Goal: Navigation & Orientation: Find specific page/section

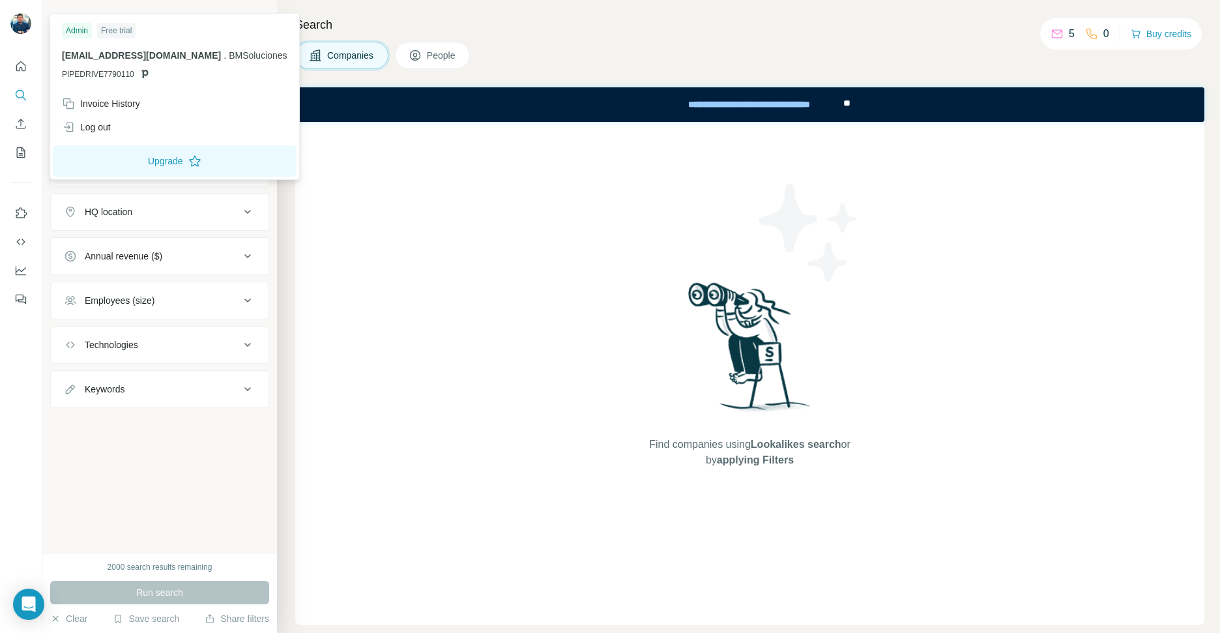
click at [22, 27] on img at bounding box center [20, 23] width 21 height 21
click at [435, 63] on button "People" at bounding box center [433, 55] width 76 height 27
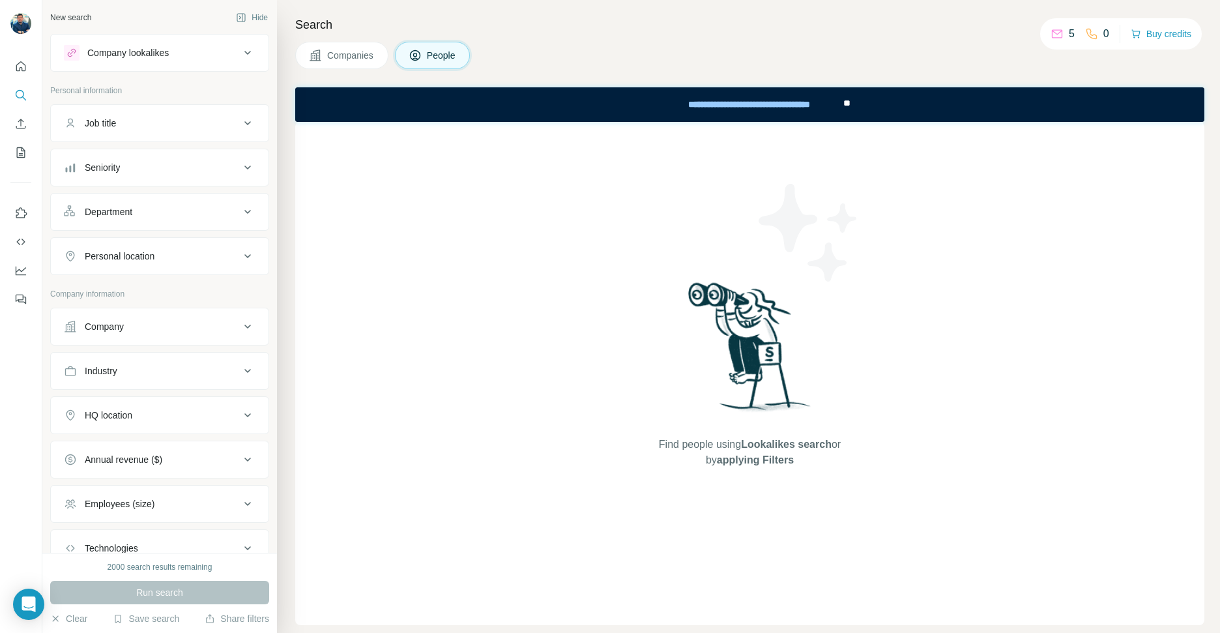
click at [168, 168] on div "Seniority" at bounding box center [152, 167] width 176 height 13
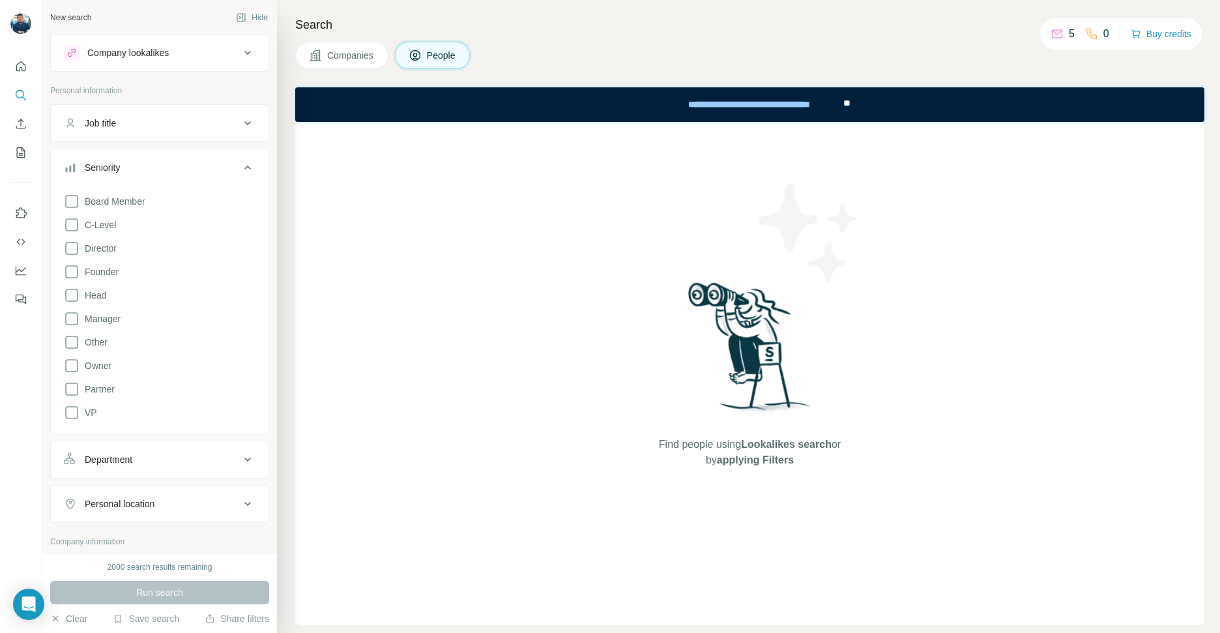
click at [186, 80] on div "Company lookalikes Personal information Job title Seniority Board Member C-Leve…" at bounding box center [159, 482] width 219 height 896
click at [21, 149] on icon "My lists" at bounding box center [22, 151] width 7 height 8
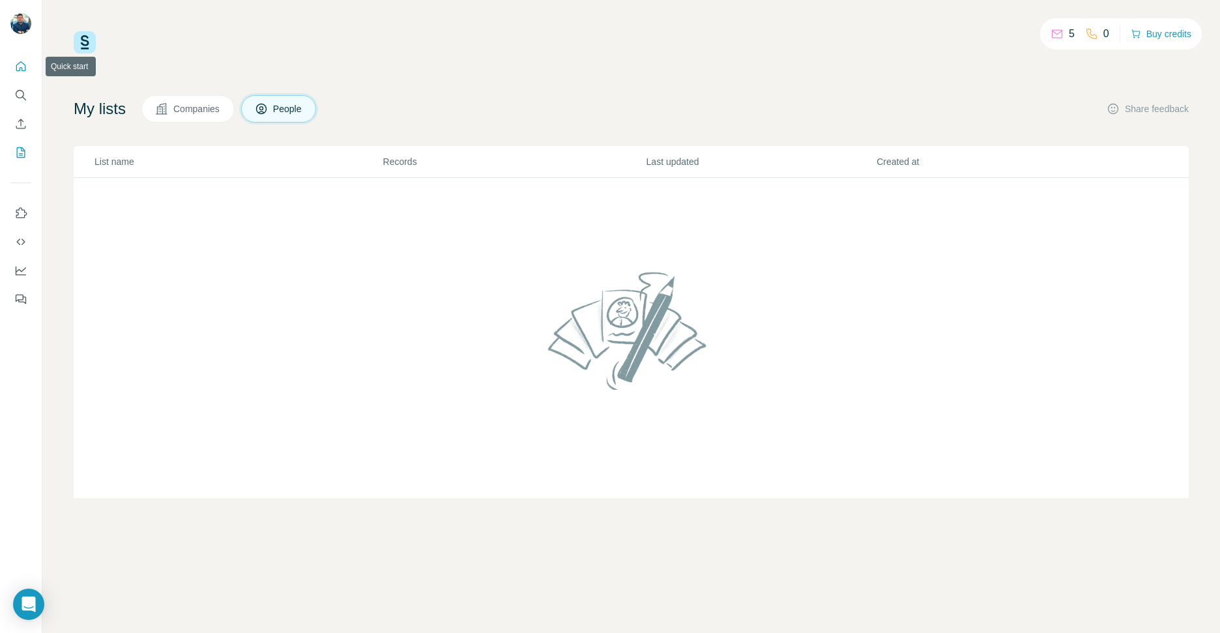
click at [22, 73] on button "Quick start" at bounding box center [20, 66] width 21 height 23
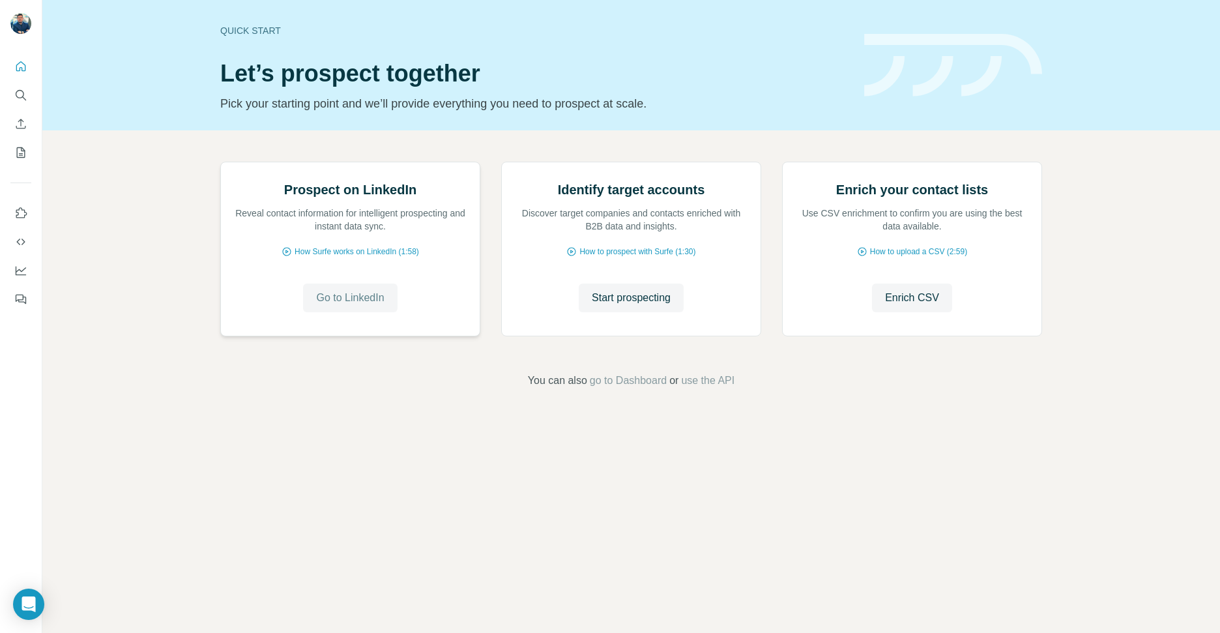
click at [362, 306] on span "Go to LinkedIn" at bounding box center [350, 298] width 68 height 16
